Goal: Find specific page/section: Find specific page/section

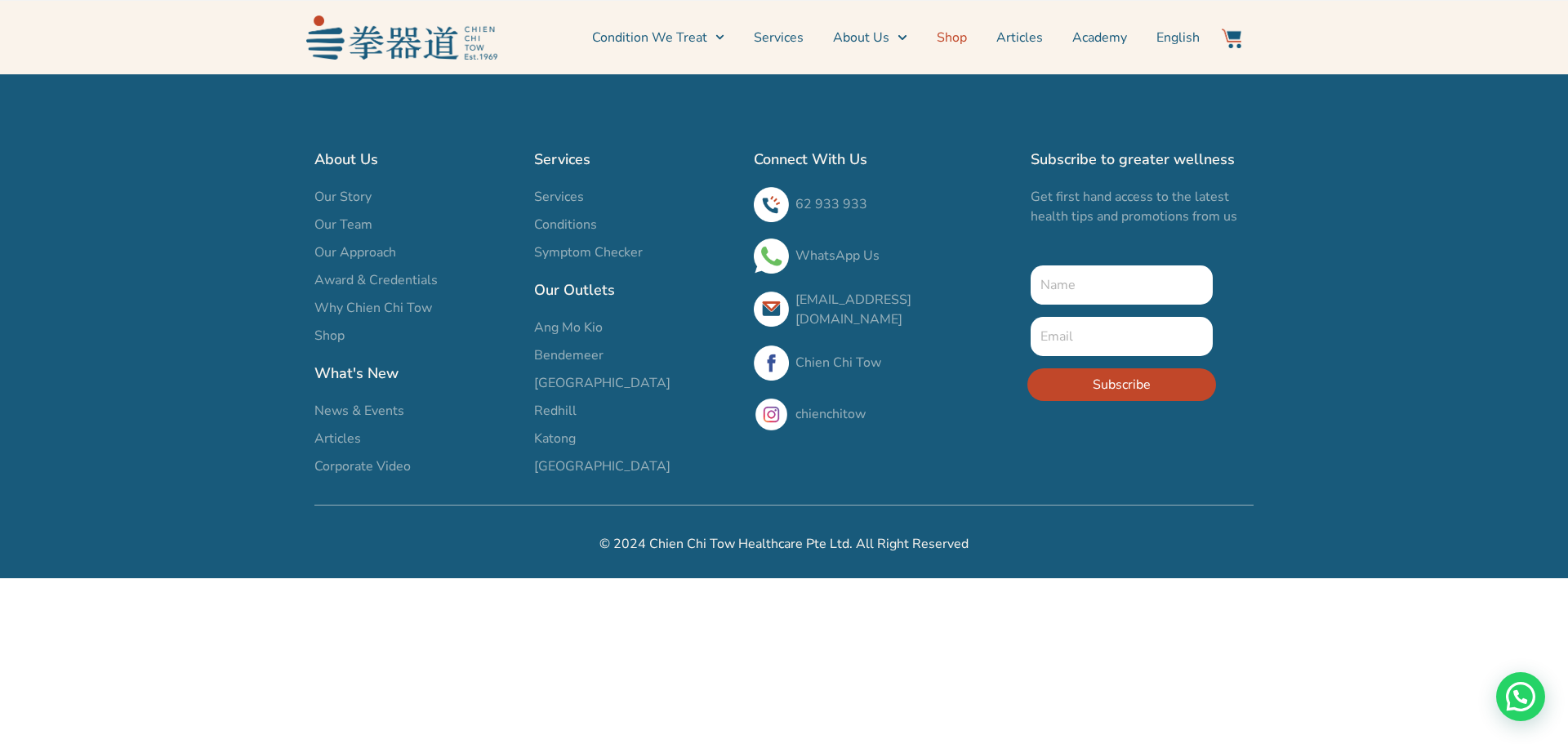
click at [950, 33] on link "Shop" at bounding box center [951, 38] width 30 height 41
click at [581, 323] on span "Ang Mo Kio" at bounding box center [568, 327] width 68 height 20
click at [574, 323] on span "Ang Mo Kio" at bounding box center [568, 327] width 68 height 20
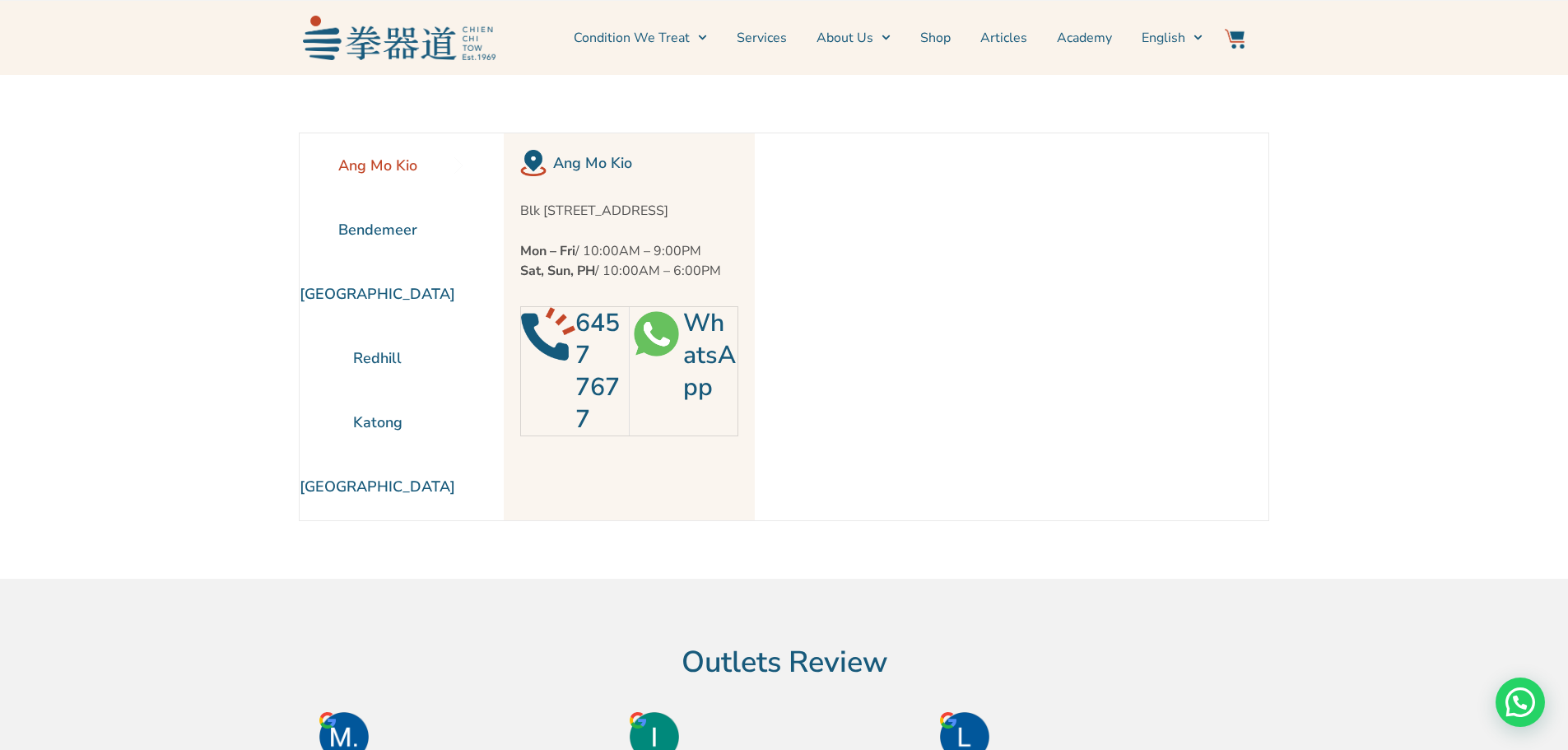
drag, startPoint x: 688, startPoint y: 229, endPoint x: 511, endPoint y: 210, distance: 178.0
click at [511, 210] on div "Ang Mo Kio Blk [STREET_ADDRESS] Mon – Fri / 10:00AM – 9:00PM Sat, Sun, PH / 10:…" at bounding box center [629, 327] width 251 height 387
